Goal: Task Accomplishment & Management: Use online tool/utility

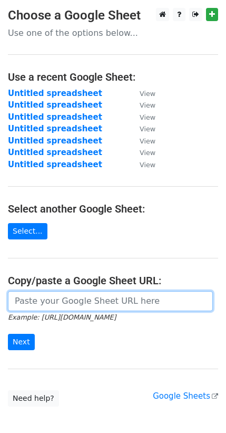
click at [89, 299] on input "url" at bounding box center [110, 301] width 205 height 20
paste input "[URL][DOMAIN_NAME]"
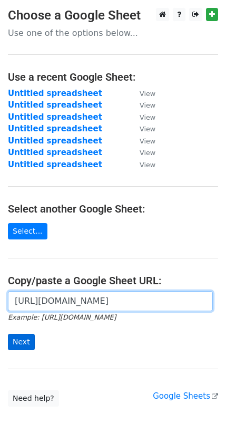
type input "[URL][DOMAIN_NAME]"
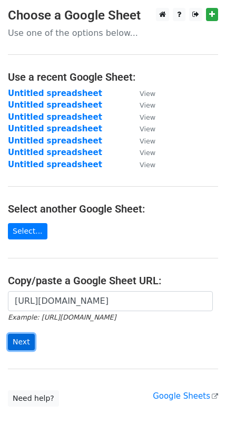
scroll to position [0, 0]
click at [22, 335] on input "Next" at bounding box center [21, 342] width 27 height 16
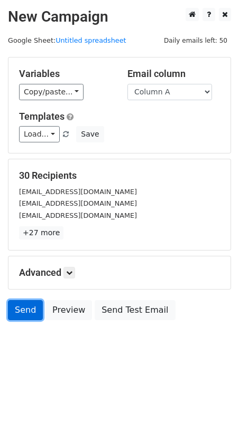
click at [23, 304] on link "Send" at bounding box center [25, 310] width 35 height 20
